Goal: Task Accomplishment & Management: Use online tool/utility

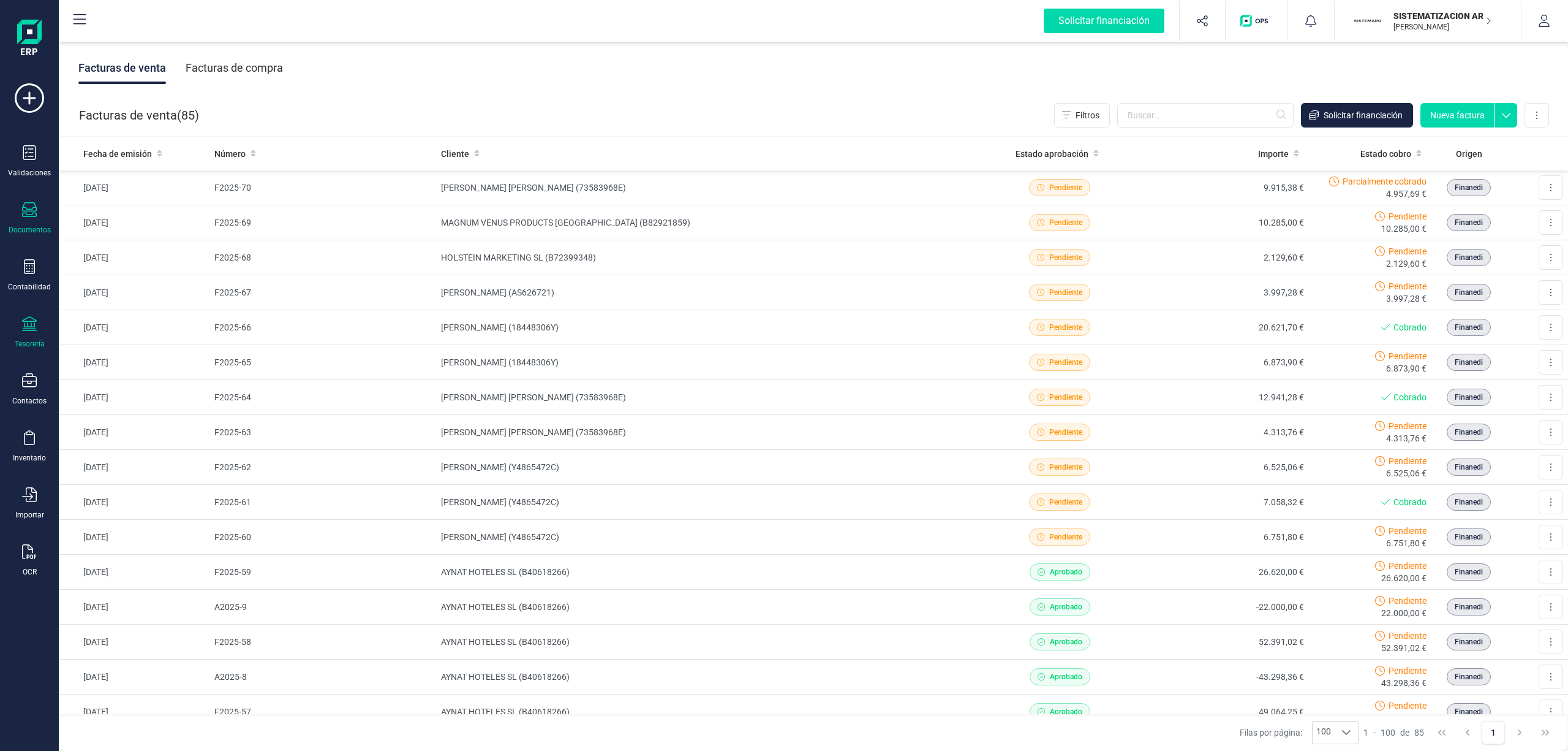
click at [29, 326] on icon at bounding box center [29, 323] width 15 height 15
click at [123, 207] on span "Cuentas bancarias" at bounding box center [149, 209] width 108 height 15
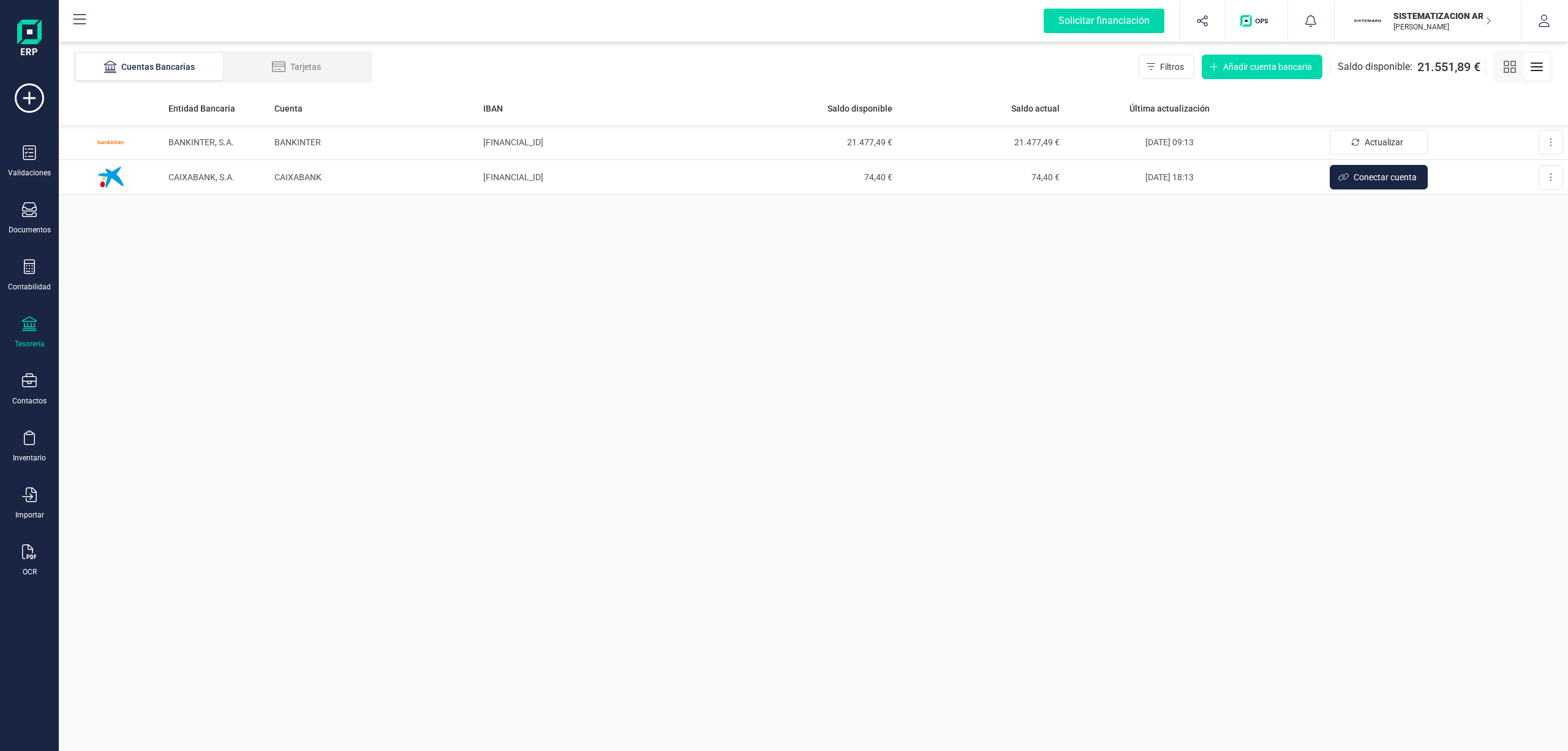
click at [1441, 21] on p "SISTEMATIZACION ARQUITECTONICA EN REFORMAS SL" at bounding box center [1443, 16] width 98 height 12
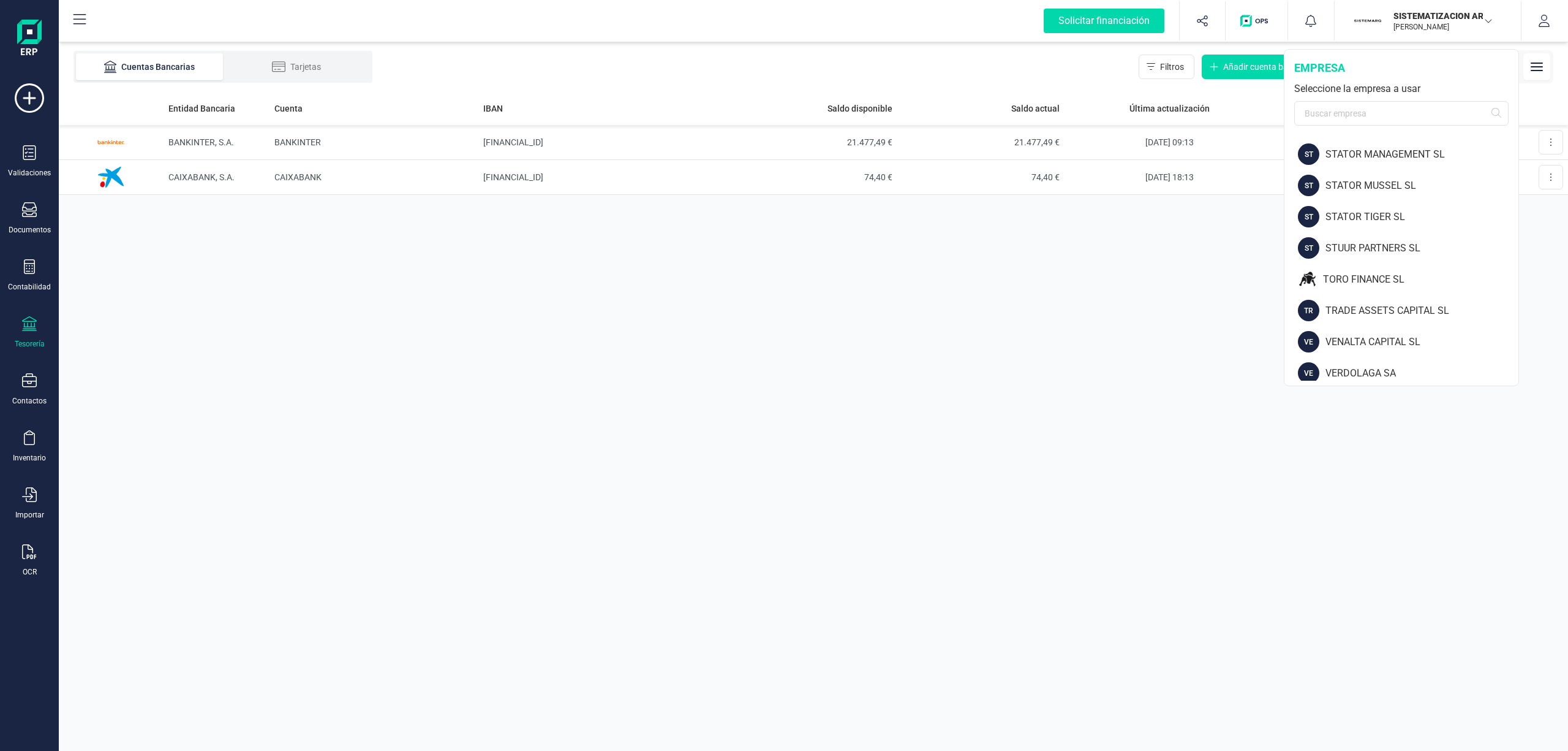
scroll to position [1661, 0]
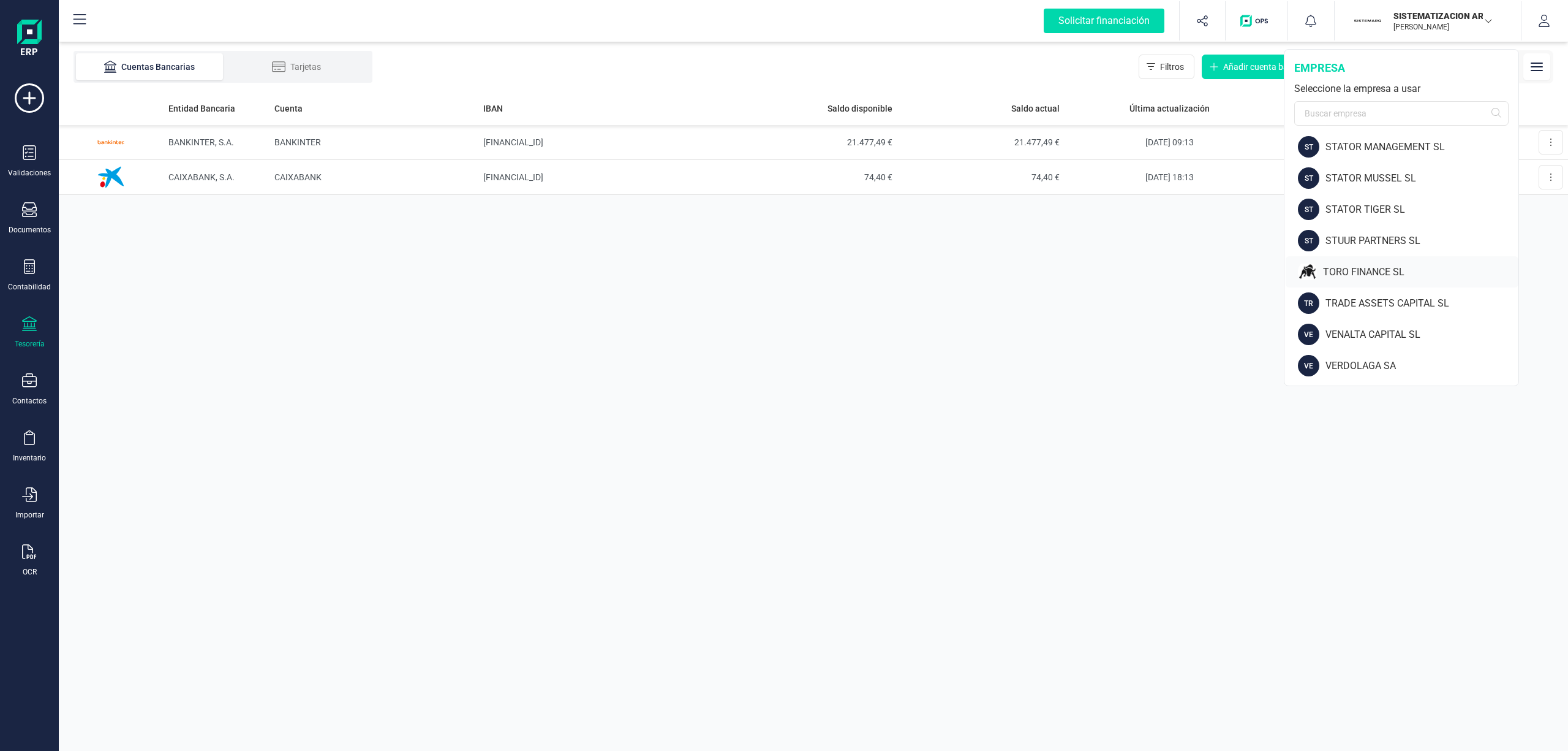
click at [1387, 270] on div "TORO FINANCE SL" at bounding box center [1420, 272] width 195 height 15
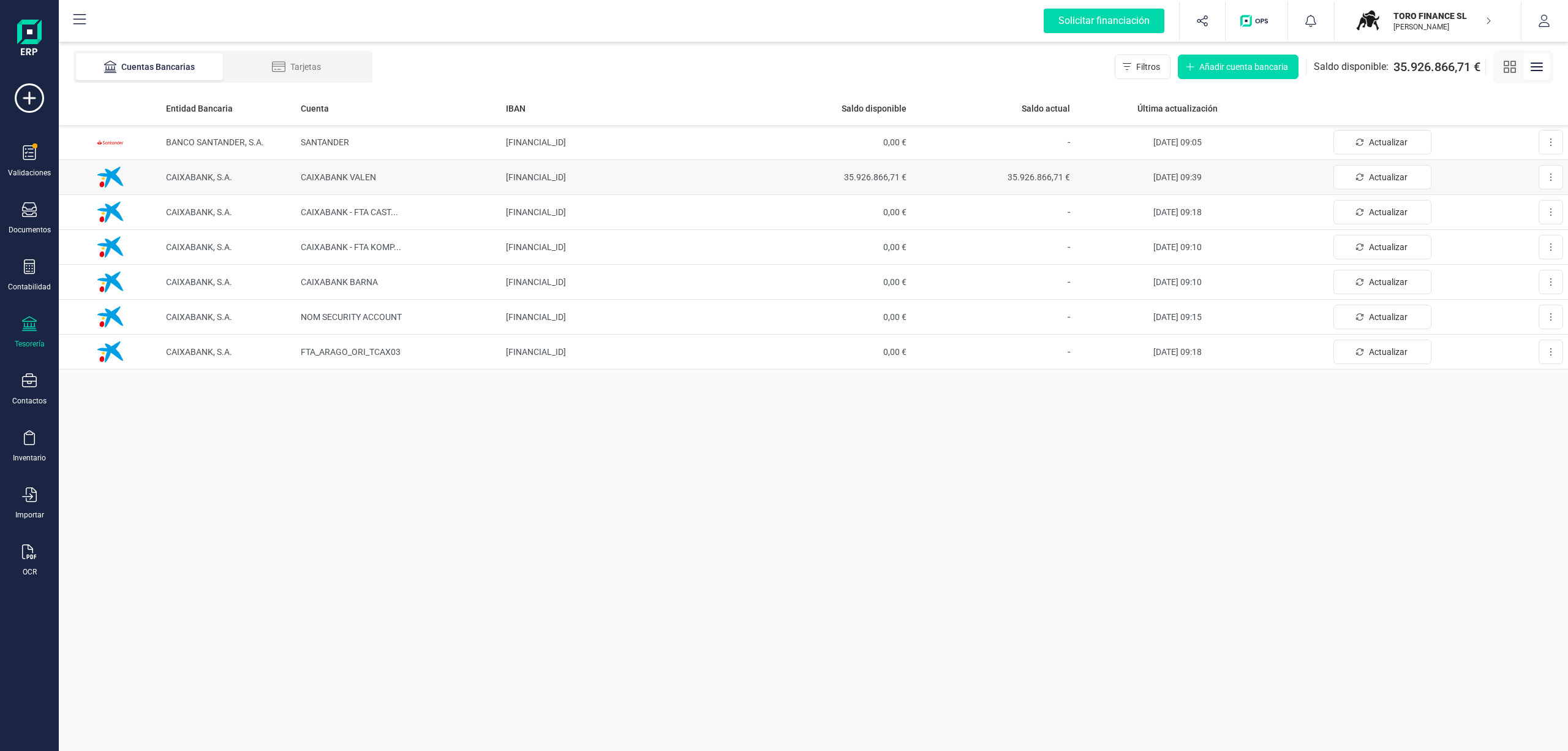
click at [868, 169] on td "35.926.866,71 €" at bounding box center [829, 177] width 164 height 35
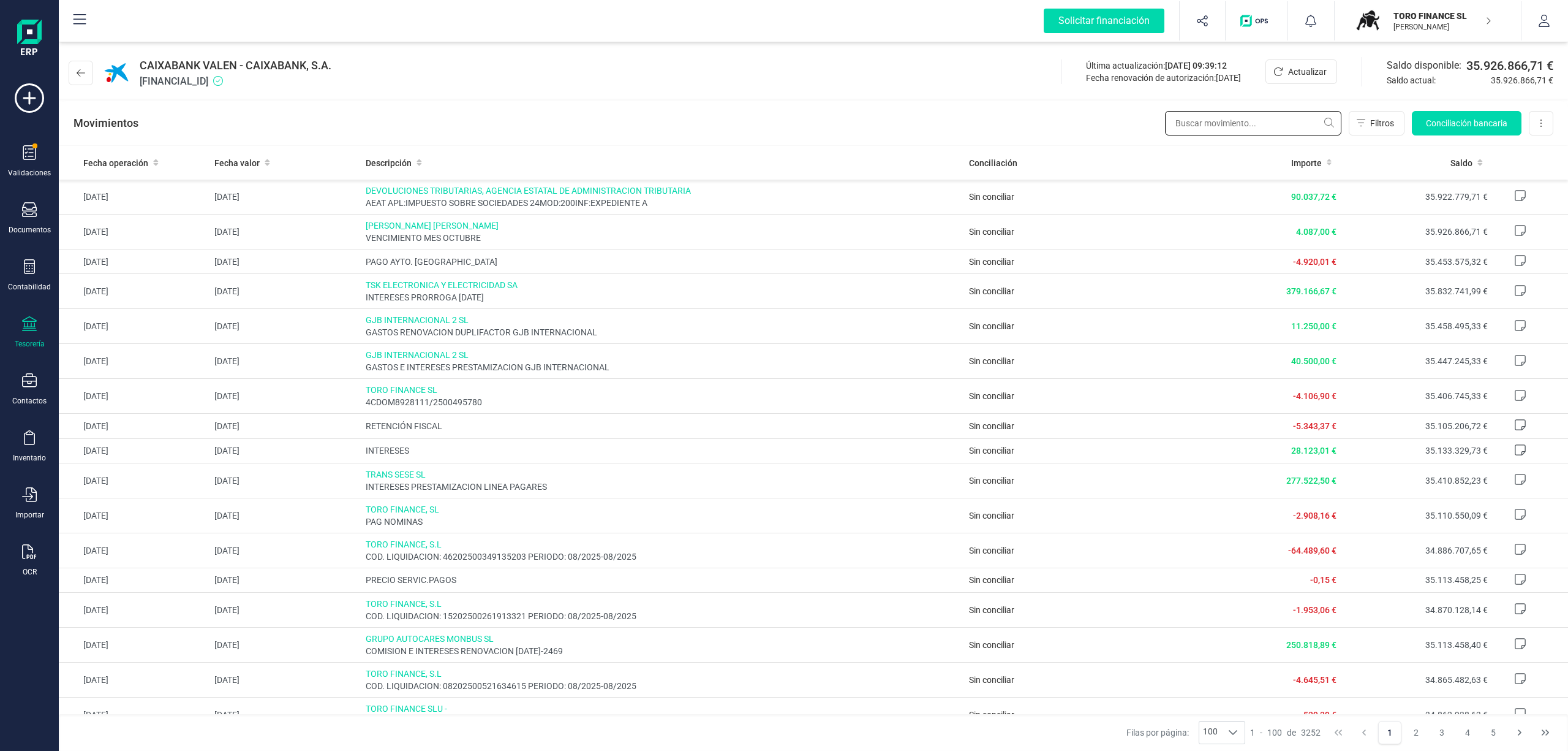
click at [1240, 124] on input "text" at bounding box center [1253, 123] width 176 height 25
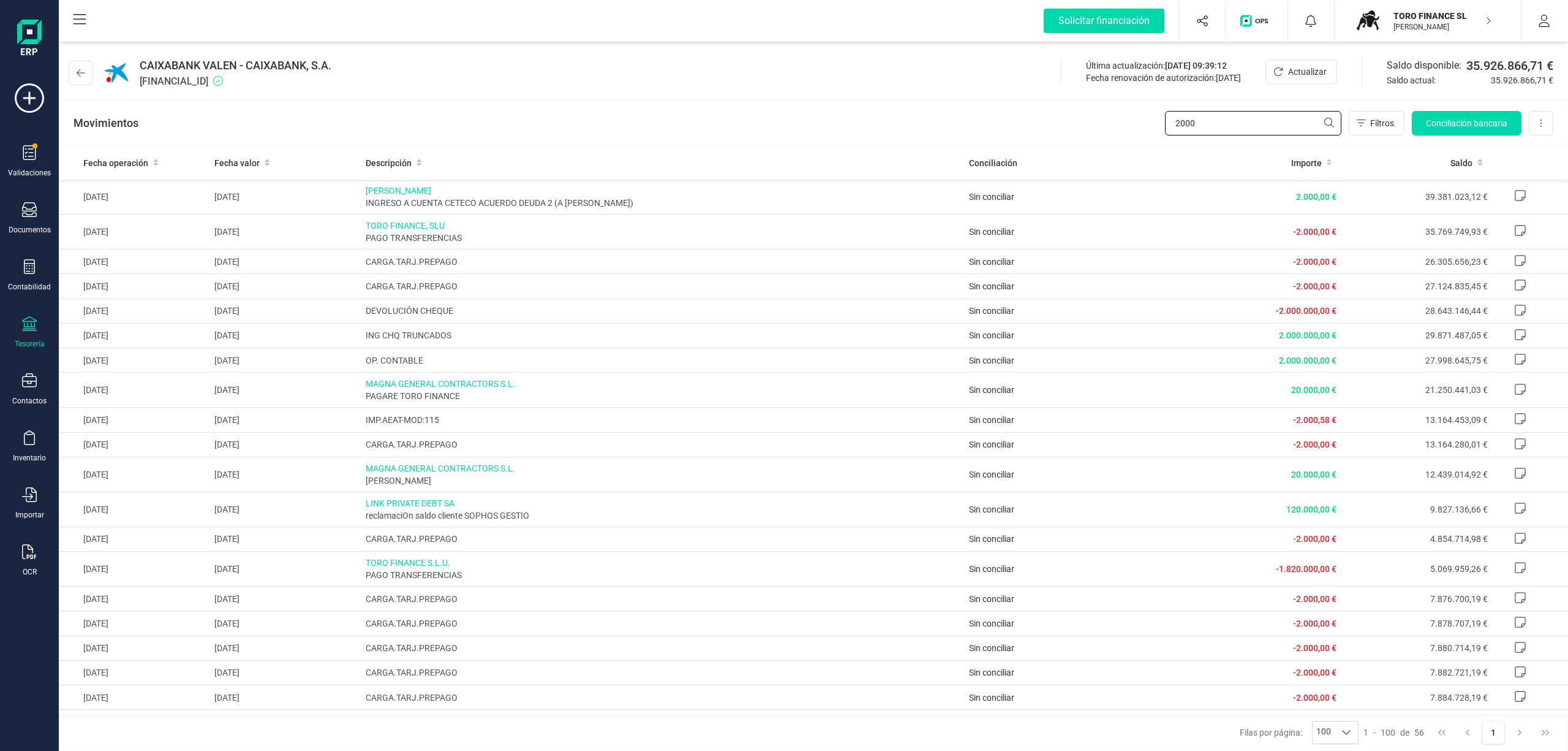
click at [1209, 121] on input "2000" at bounding box center [1253, 123] width 176 height 25
drag, startPoint x: 1230, startPoint y: 123, endPoint x: 1099, endPoint y: 93, distance: 134.4
click at [1099, 93] on div "CAIXABANK VALEN - CAIXABANK, S.A. [FINANCIAL_ID] Última actualización: [DATE] 0…" at bounding box center [813, 94] width 1509 height 103
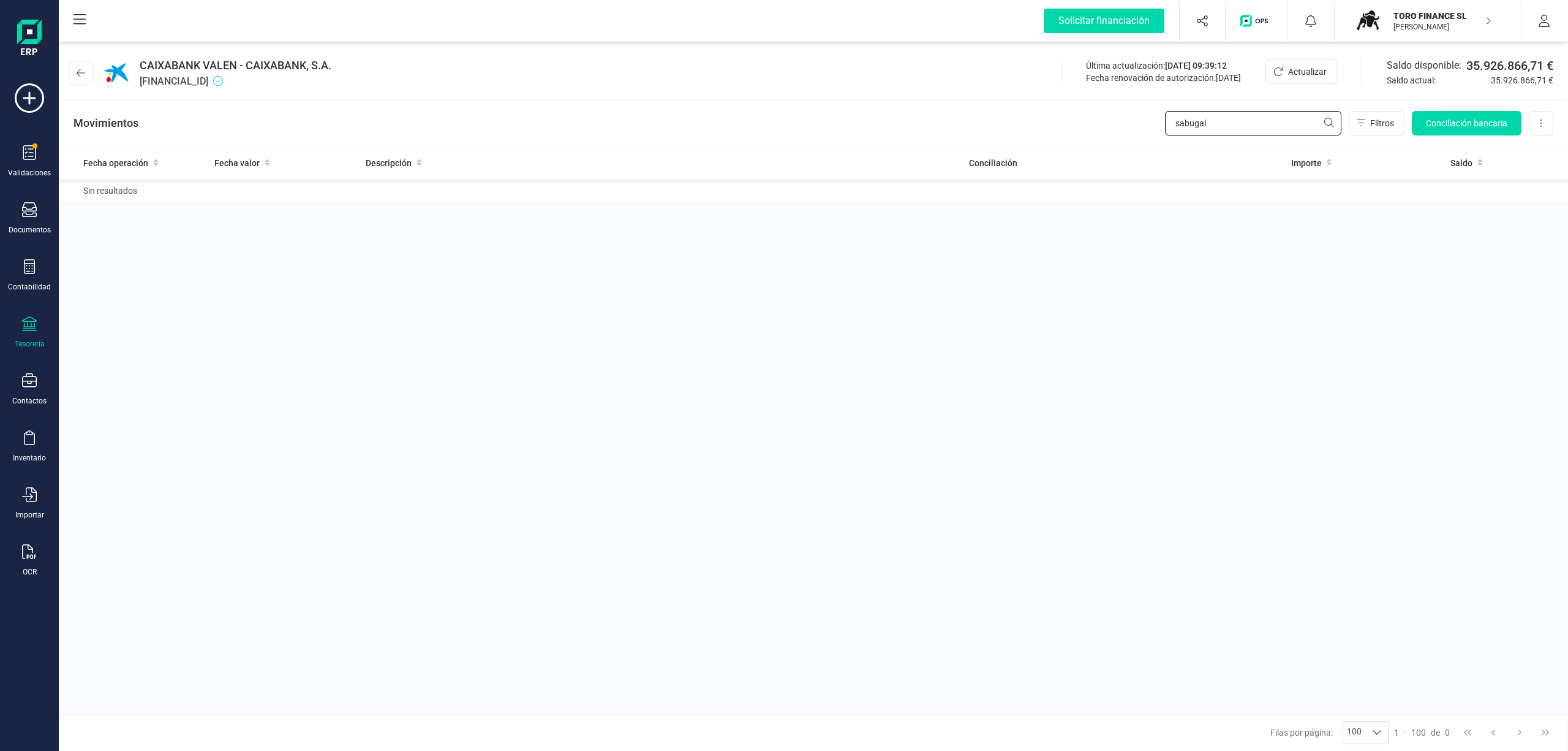
drag, startPoint x: 1242, startPoint y: 116, endPoint x: 1035, endPoint y: 82, distance: 209.8
click at [1035, 82] on div "CAIXABANK VALEN - CAIXABANK, S.A. [FINANCIAL_ID] Última actualización: [DATE] 0…" at bounding box center [813, 94] width 1509 height 103
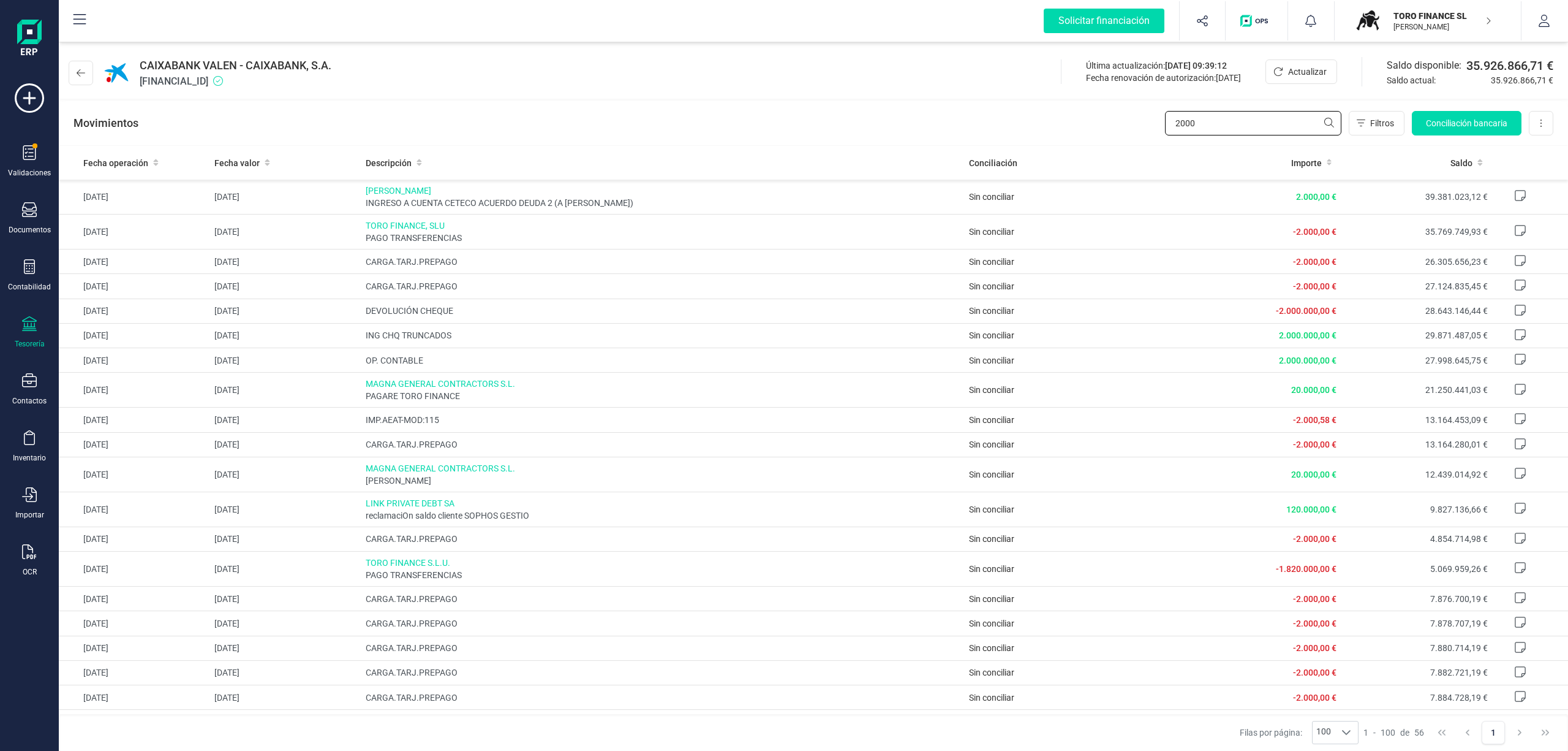
drag, startPoint x: 1199, startPoint y: 123, endPoint x: 1164, endPoint y: 116, distance: 35.7
click at [1165, 116] on input "2000" at bounding box center [1253, 123] width 176 height 25
click at [1211, 131] on input "2000" at bounding box center [1253, 123] width 176 height 25
drag, startPoint x: 1208, startPoint y: 127, endPoint x: 1086, endPoint y: 106, distance: 123.8
click at [1086, 106] on div "Movimientos 2000 Filtros Conciliación bancaria Descargar Excel Eliminar cuenta" at bounding box center [813, 123] width 1509 height 44
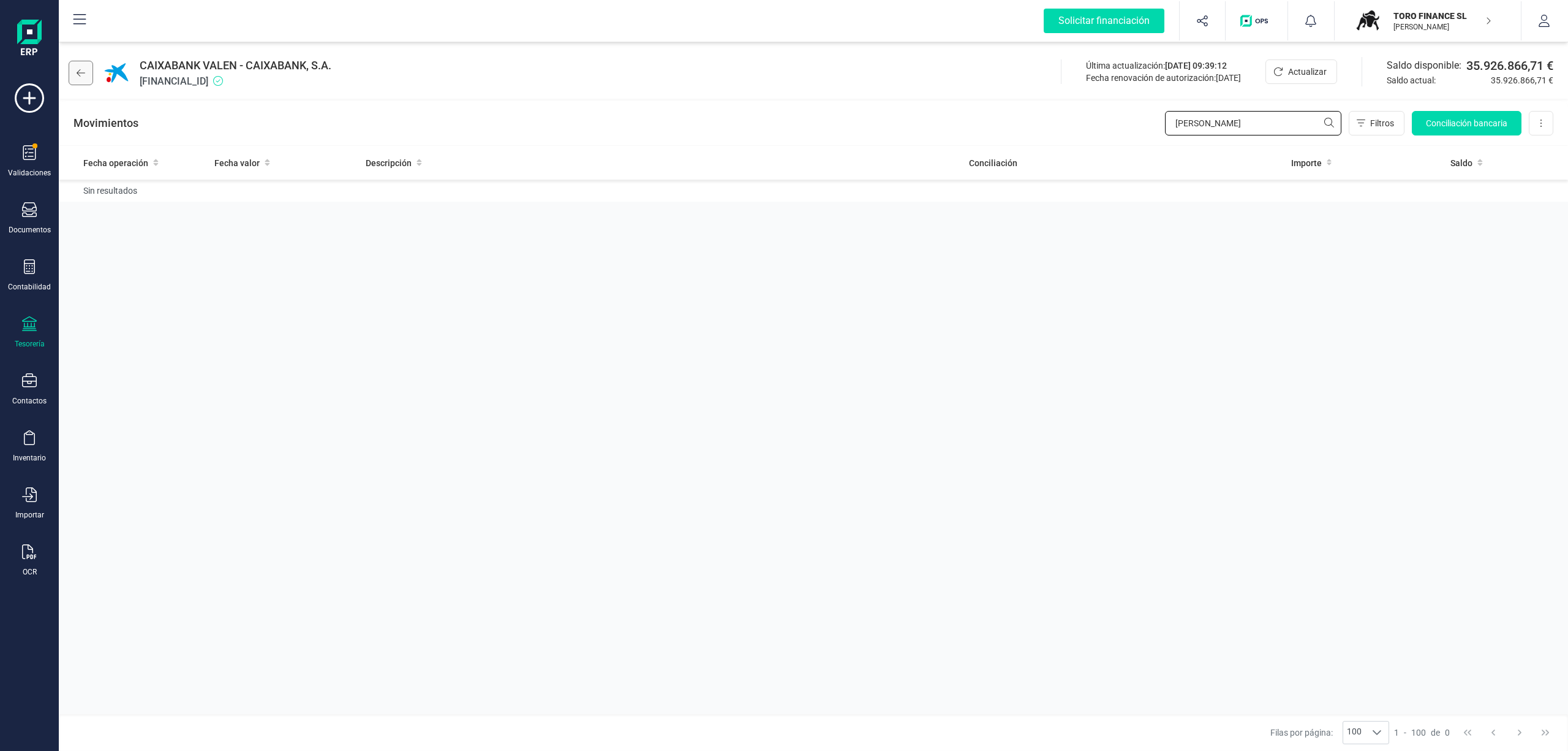
type input "[PERSON_NAME]"
click at [80, 74] on icon at bounding box center [81, 73] width 9 height 10
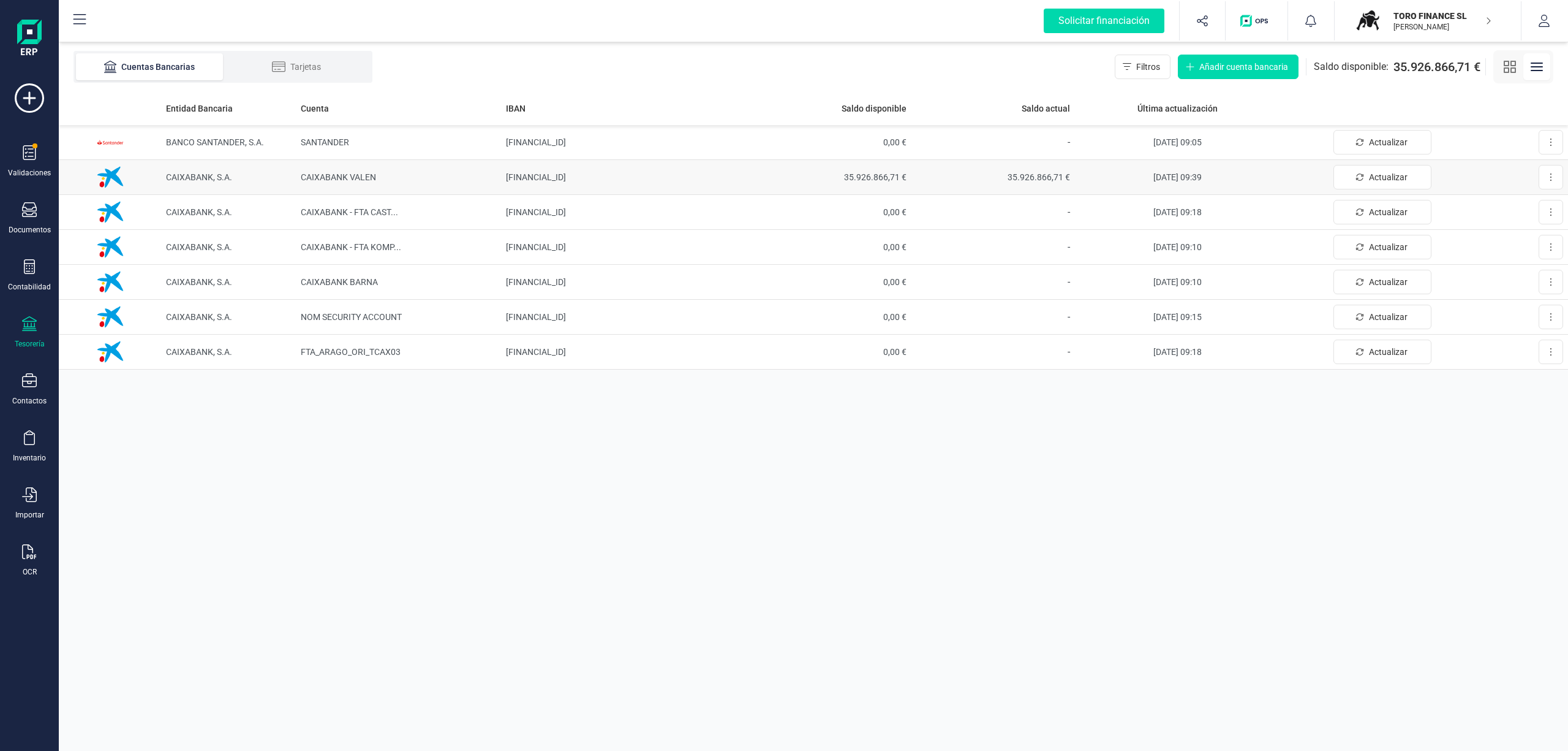
click at [868, 172] on span "35.926.866,71 €" at bounding box center [829, 177] width 154 height 12
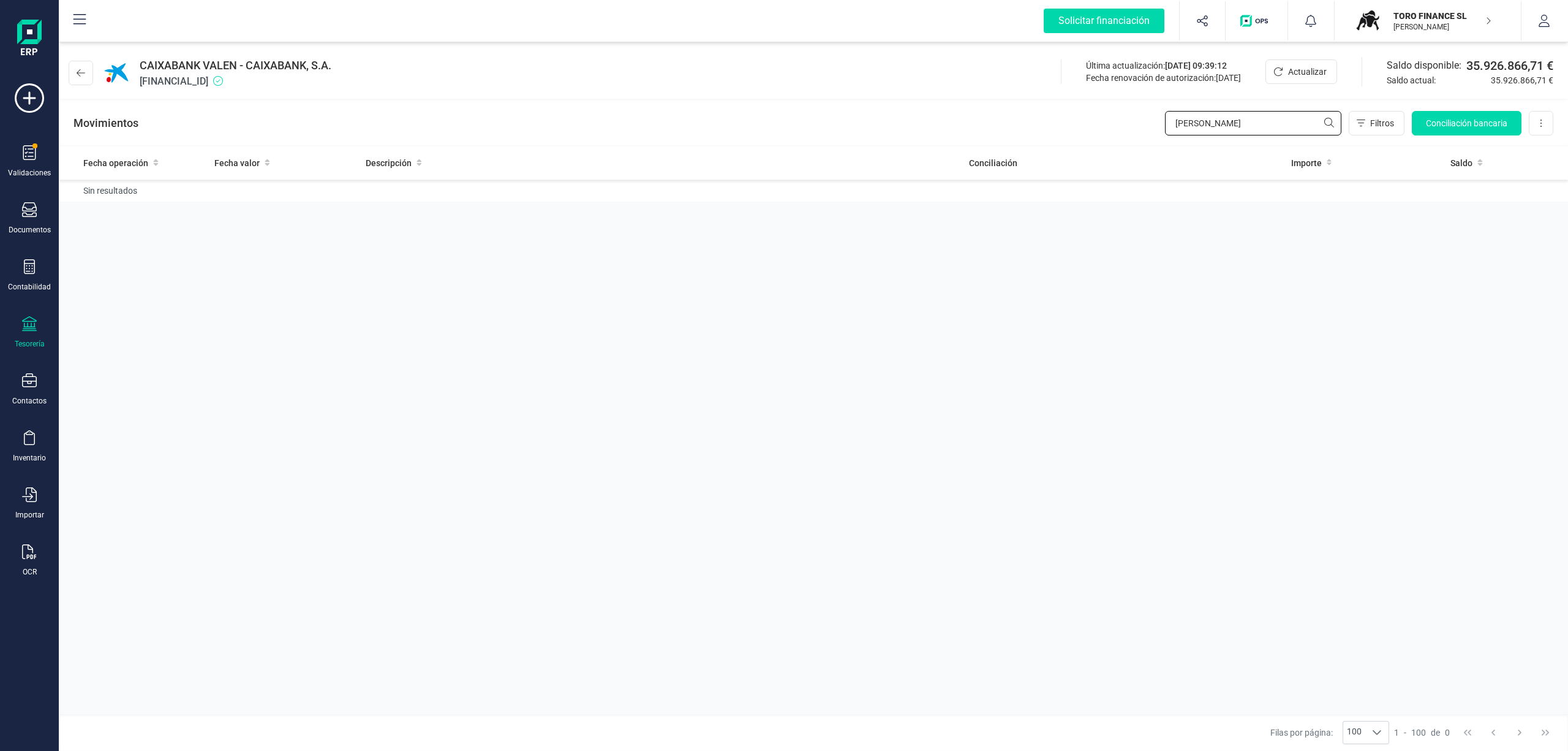
drag, startPoint x: 1196, startPoint y: 126, endPoint x: 1122, endPoint y: 109, distance: 75.9
click at [1122, 109] on div "Movimientos [PERSON_NAME] Filtros Conciliación bancaria Descargar Excel Elimina…" at bounding box center [813, 123] width 1509 height 44
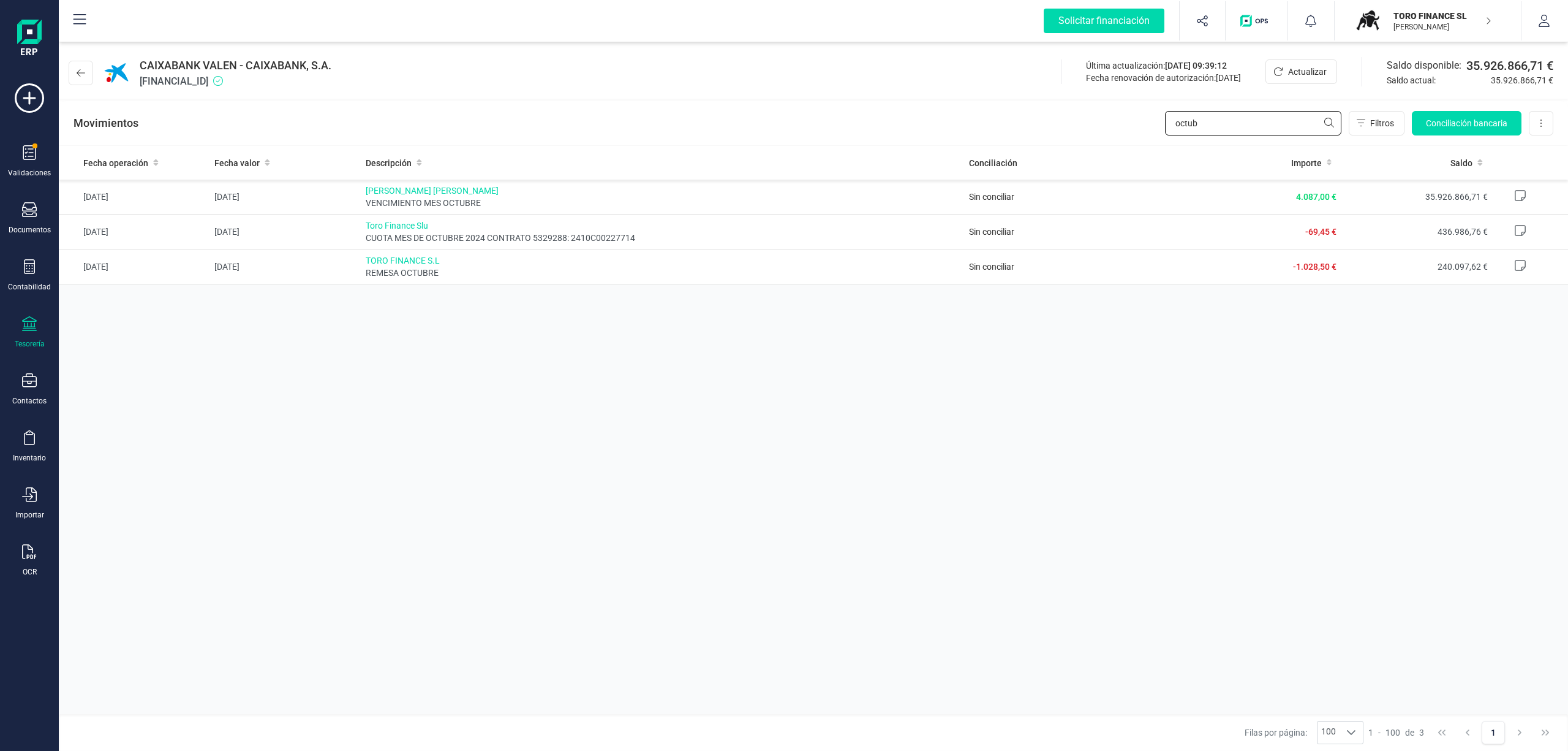
drag, startPoint x: 1211, startPoint y: 127, endPoint x: 1133, endPoint y: 110, distance: 79.8
click at [1133, 110] on div "Movimientos octub Filtros Conciliación bancaria Descargar Excel Eliminar cuenta" at bounding box center [813, 123] width 1509 height 44
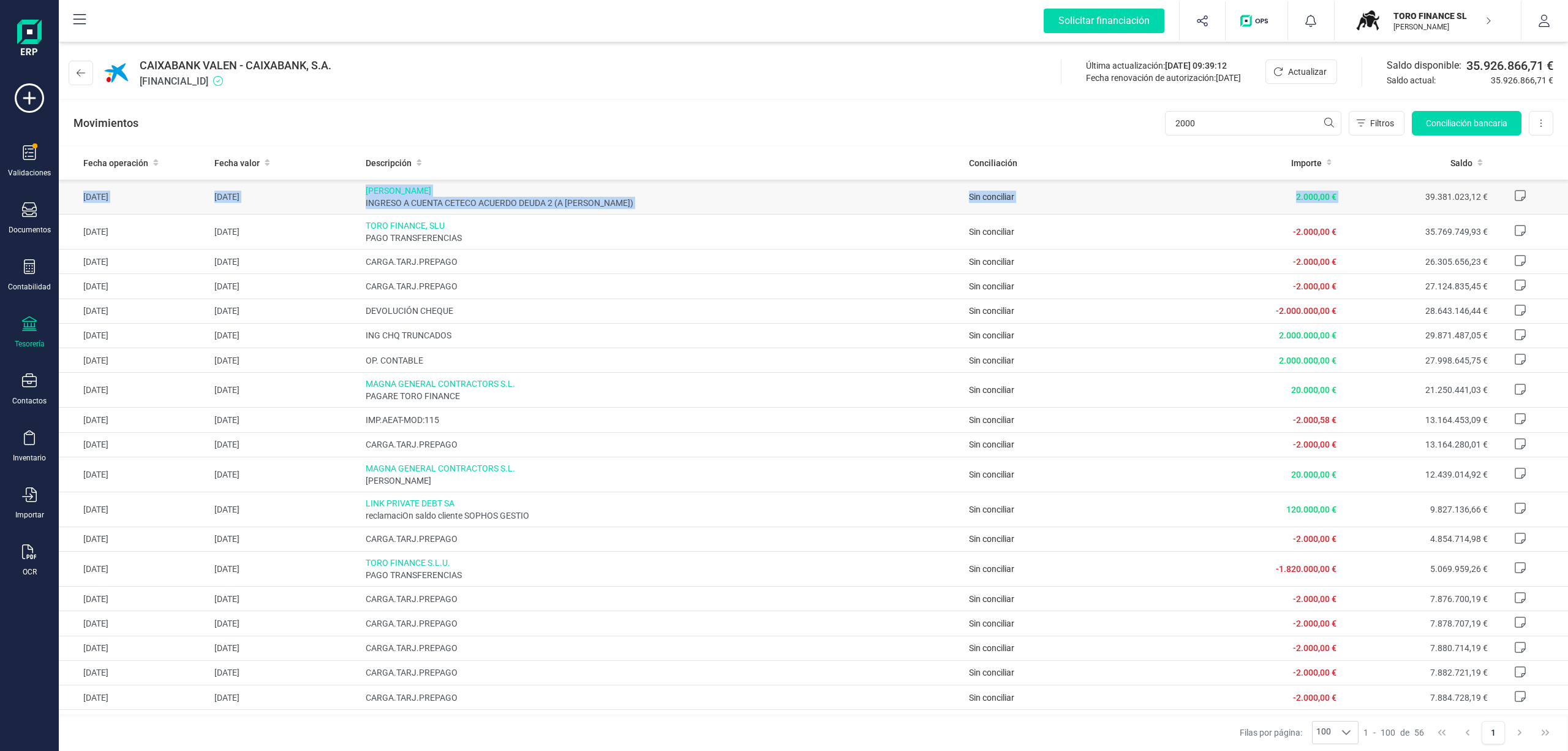
drag, startPoint x: 1314, startPoint y: 193, endPoint x: 74, endPoint y: 199, distance: 1240.0
click at [74, 199] on tr "[DATE] [DATE] [PERSON_NAME] INGRESO A CUENTA CETECO ACUERDO DEUDA 2 (A [PERSON_…" at bounding box center [813, 197] width 1509 height 35
copy tr "[DATE] [DATE] [PERSON_NAME] INGRESO A CUENTA CETECO ACUERDO DEUDA 2 (A [PERSON_…"
click at [1226, 121] on input "2000" at bounding box center [1253, 123] width 176 height 25
type input "2000,00"
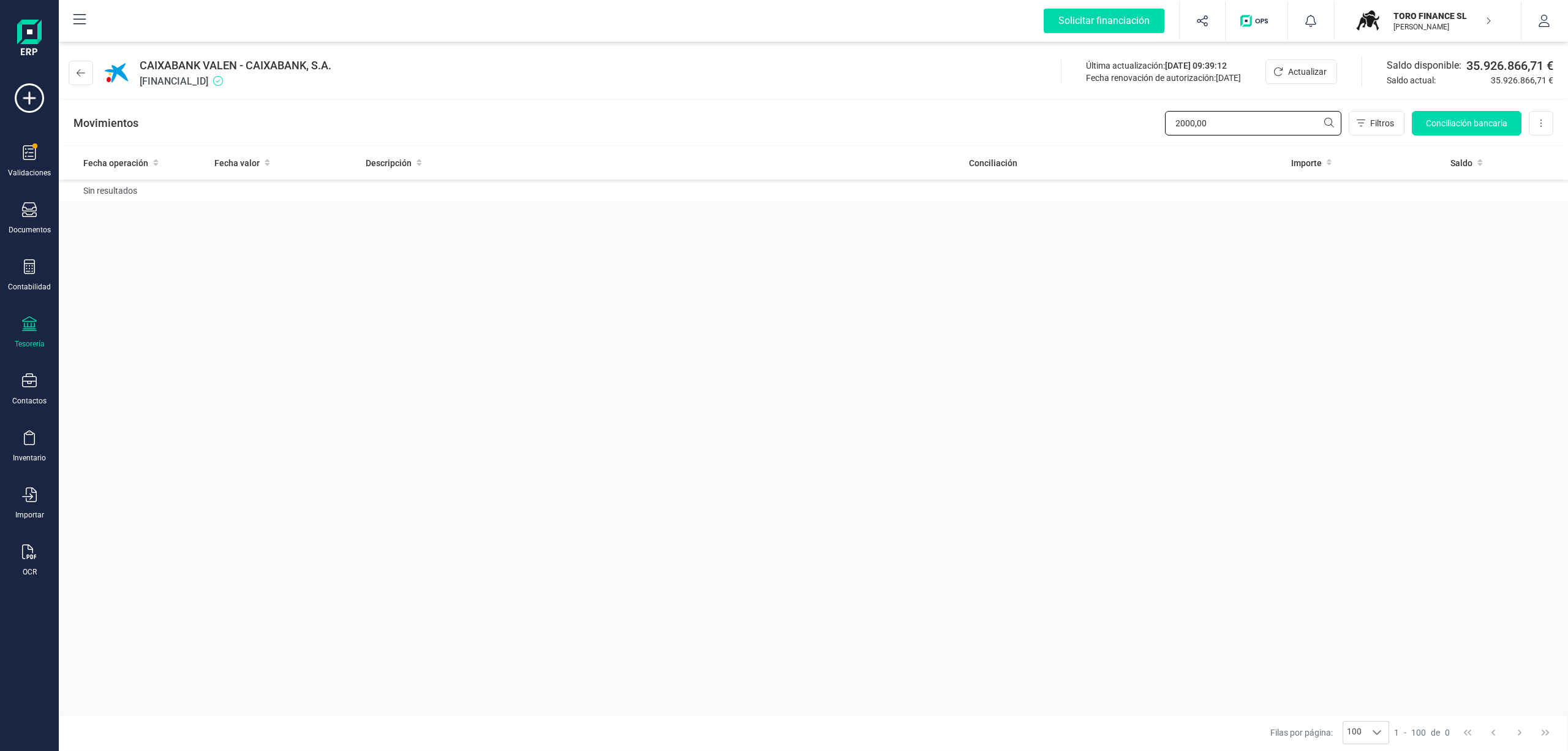
drag, startPoint x: 1247, startPoint y: 120, endPoint x: 990, endPoint y: 124, distance: 257.0
click at [990, 124] on div "Movimientos 2000,00 Filtros Conciliación bancaria Descargar Excel Eliminar cuen…" at bounding box center [813, 123] width 1509 height 44
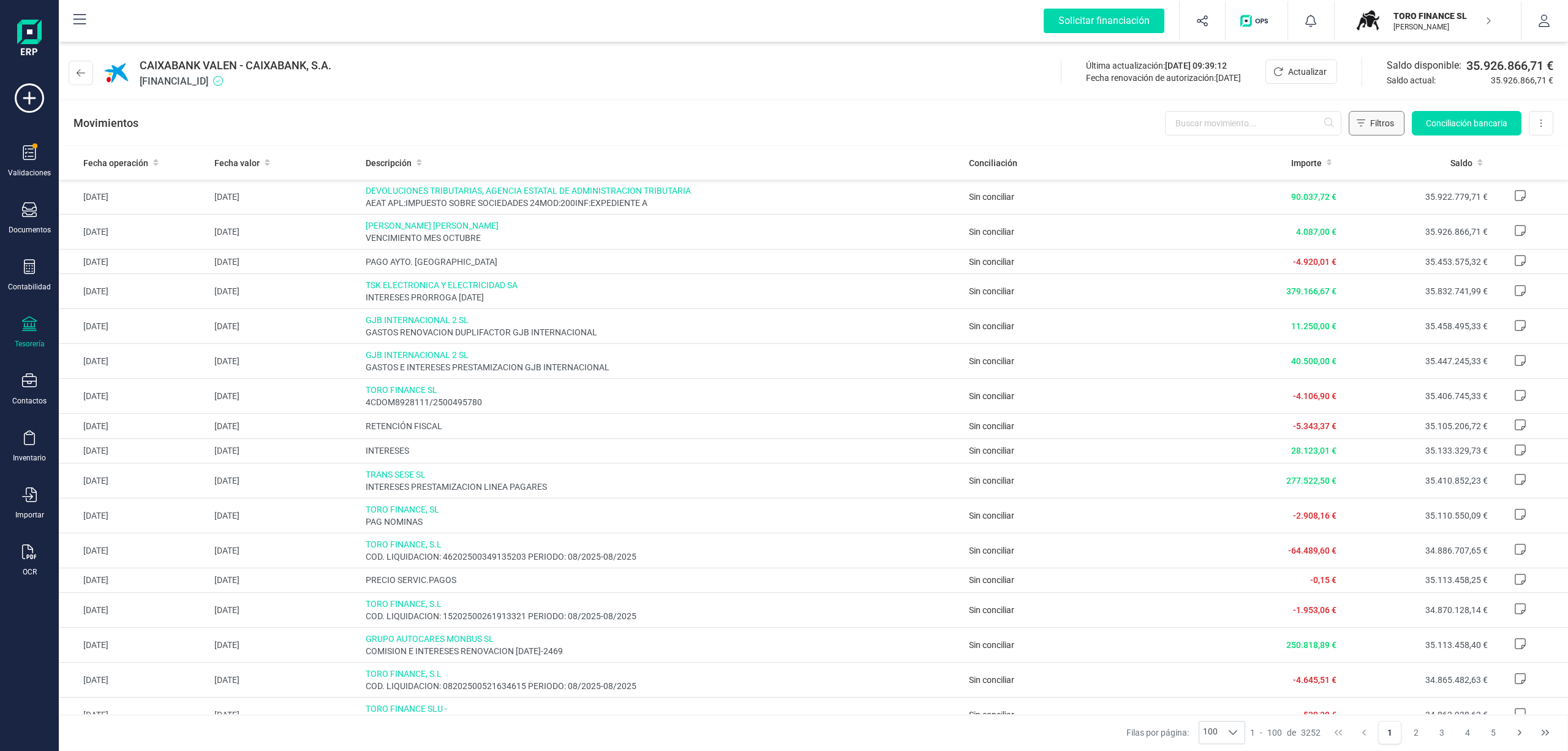
click at [1360, 123] on icon "Filtros" at bounding box center [1361, 123] width 9 height 10
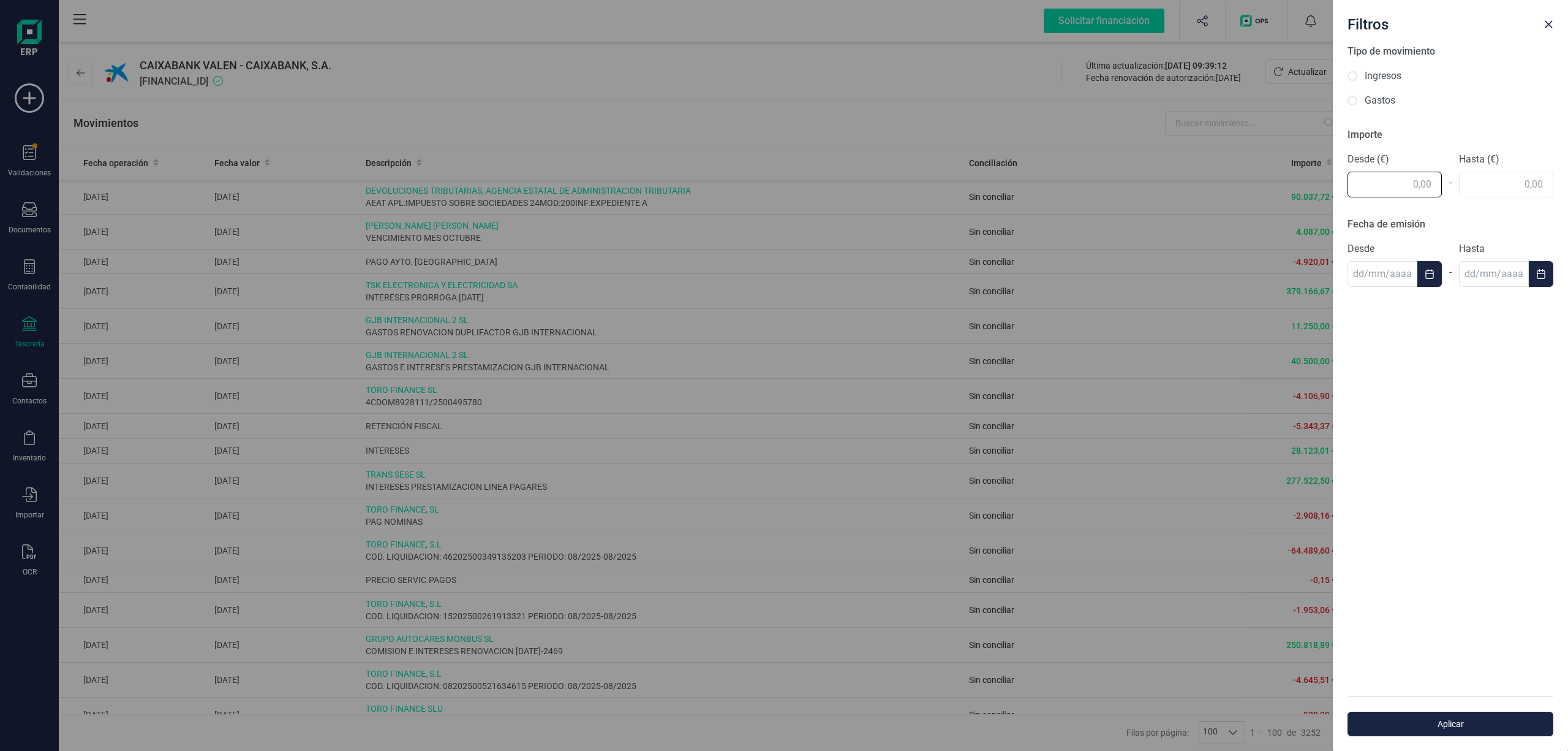
click at [1392, 173] on input "text" at bounding box center [1394, 185] width 95 height 26
click at [1519, 187] on div "Tipo de movimiento Ingresos Gastos Importe Desde (€) 2.000 - Hasta (€) Fecha de…" at bounding box center [1451, 370] width 235 height 652
type input "2.000,00"
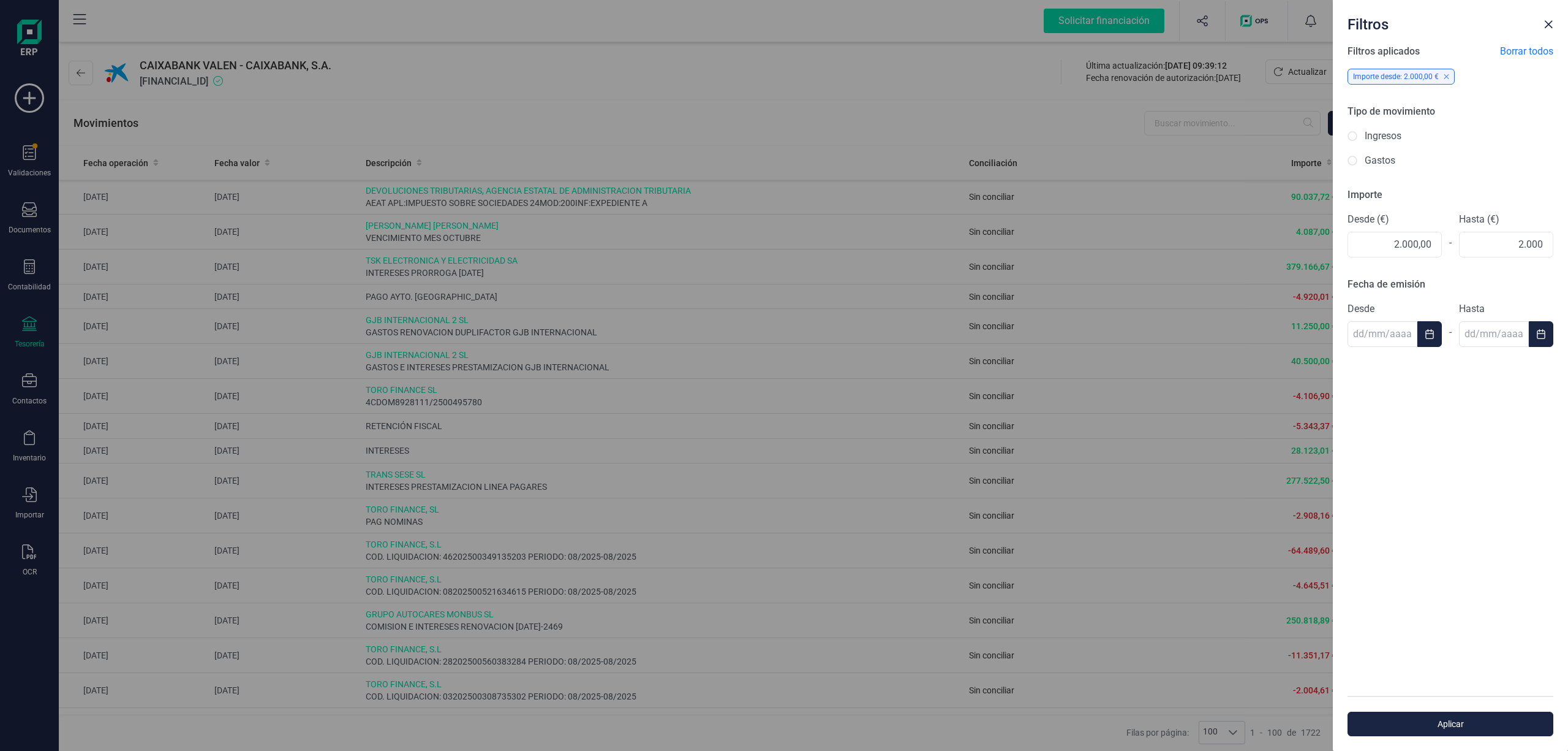
click at [1352, 133] on div "Tipo de movimiento Ingresos Gastos" at bounding box center [1450, 136] width 206 height 64
type input "2.000,00"
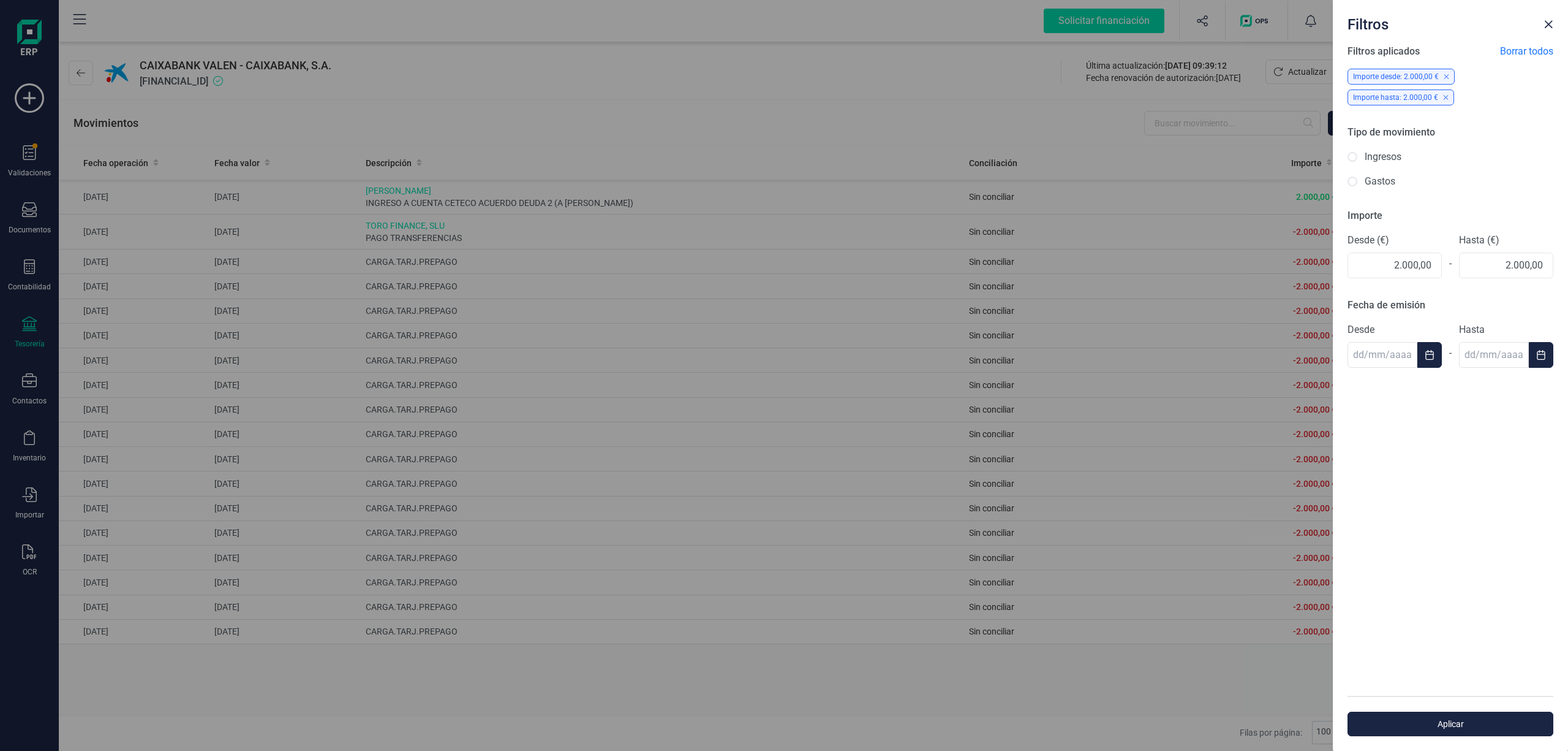
click at [1355, 161] on input "Ingresos" at bounding box center [1352, 157] width 10 height 10
radio input "true"
click at [1454, 720] on span "Aplicar" at bounding box center [1450, 724] width 178 height 12
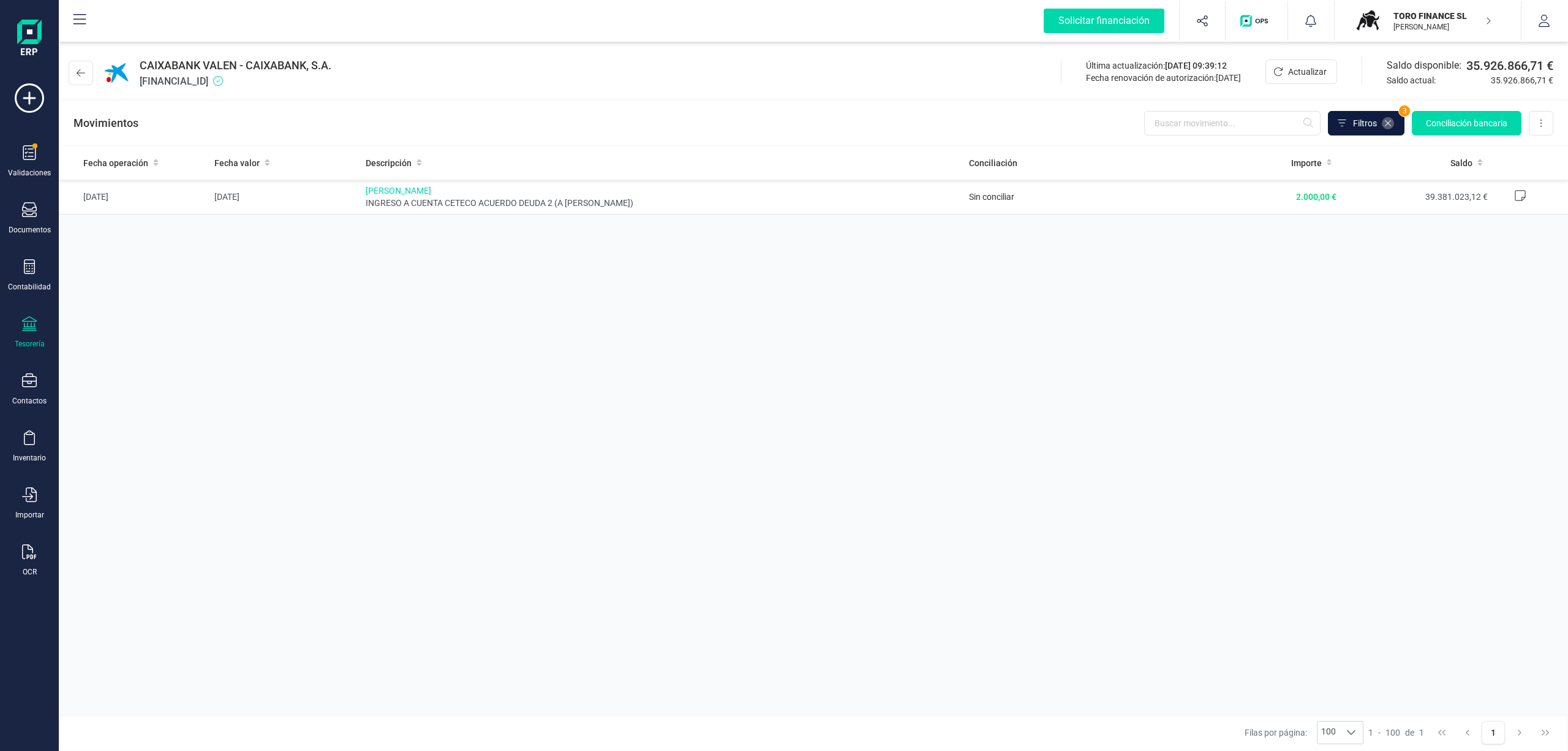
click at [1386, 126] on icon at bounding box center [1388, 123] width 10 height 10
